Goal: Find specific page/section: Find specific page/section

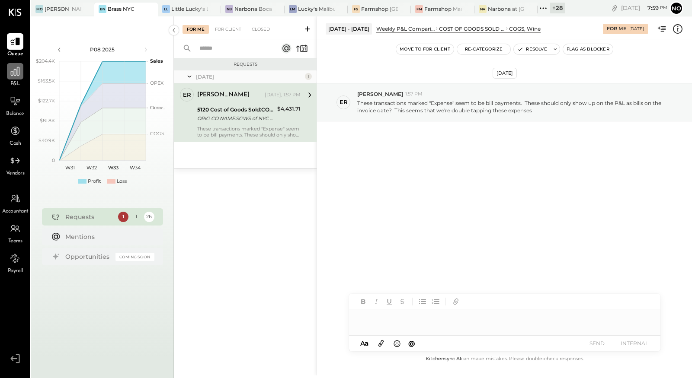
click at [14, 76] on icon at bounding box center [15, 71] width 11 height 11
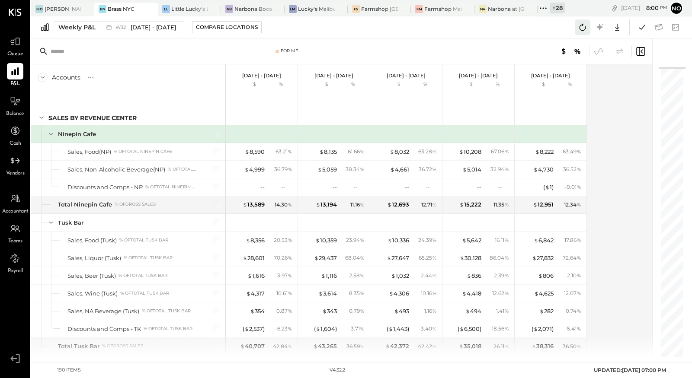
click at [584, 25] on icon at bounding box center [582, 27] width 11 height 11
click at [586, 28] on icon at bounding box center [582, 27] width 11 height 11
click at [16, 162] on icon at bounding box center [15, 160] width 11 height 11
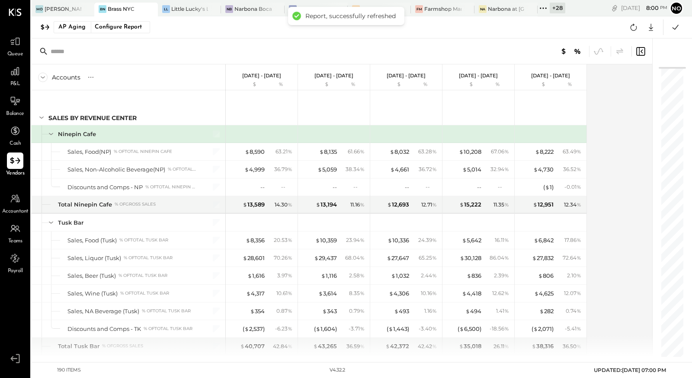
click at [16, 159] on icon at bounding box center [15, 160] width 11 height 11
click at [12, 163] on icon at bounding box center [15, 160] width 10 height 6
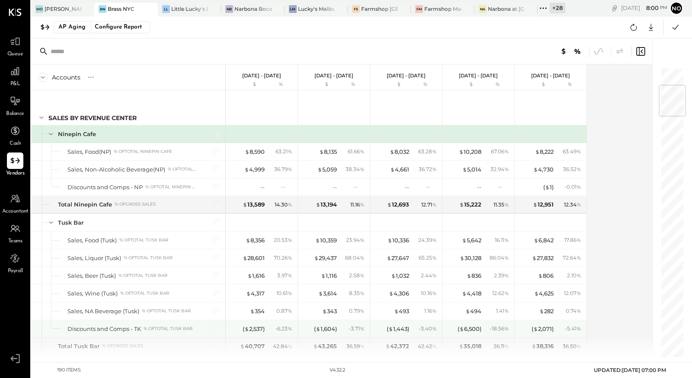
scroll to position [197, 0]
